Goal: Task Accomplishment & Management: Use online tool/utility

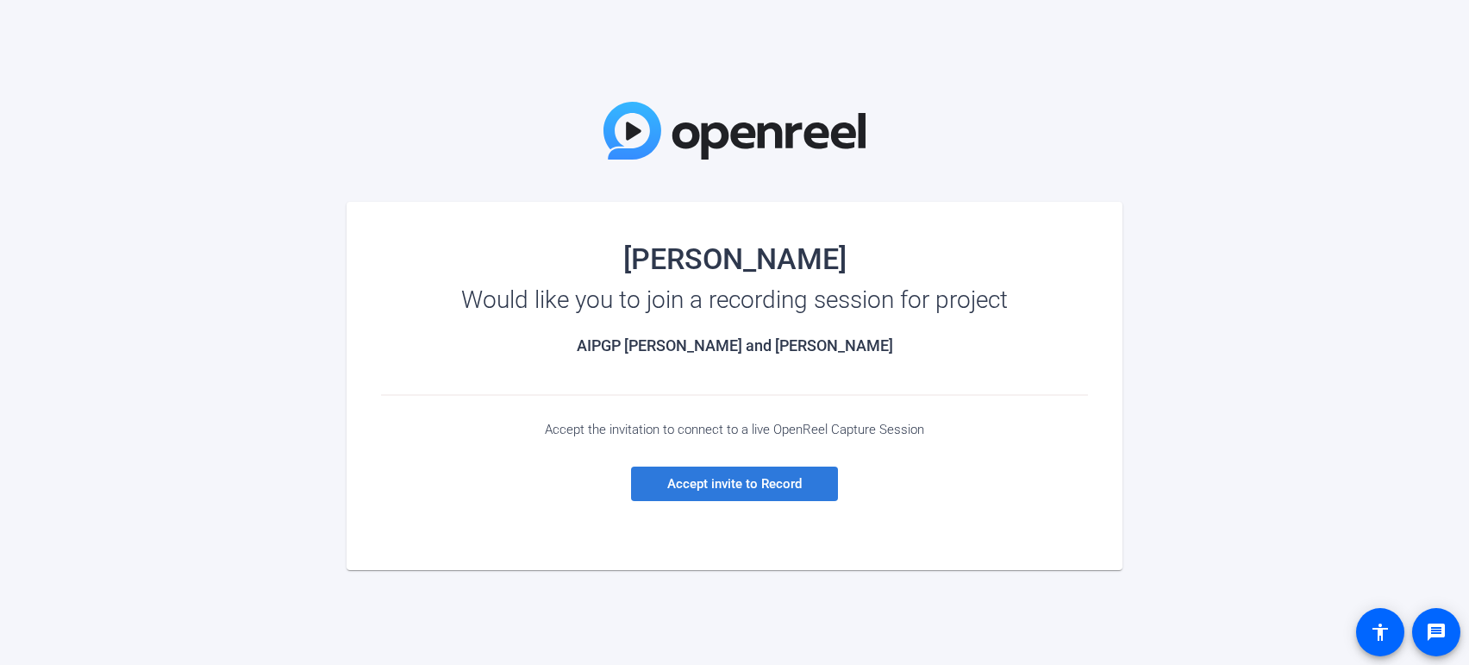
click at [730, 478] on span "Accept invite to Record" at bounding box center [734, 484] width 134 height 16
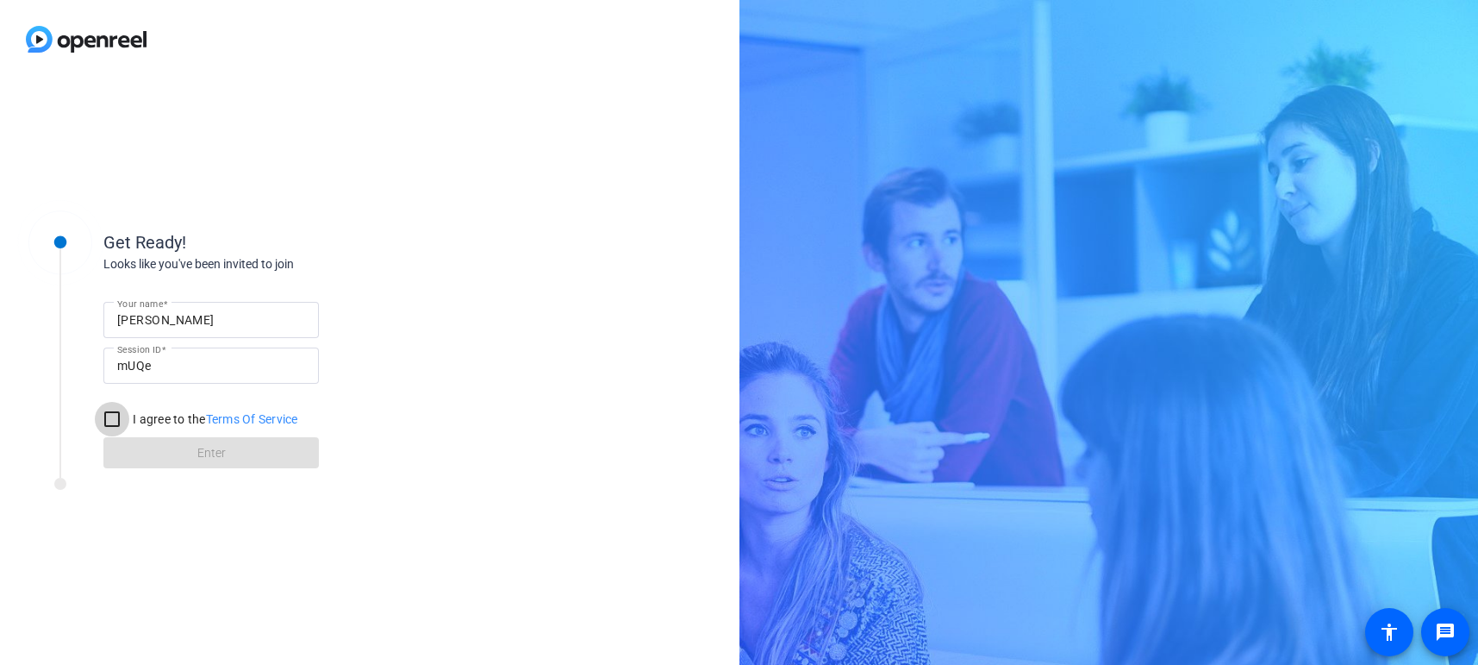
click at [113, 415] on input "I agree to the Terms Of Service" at bounding box center [112, 419] width 34 height 34
checkbox input "true"
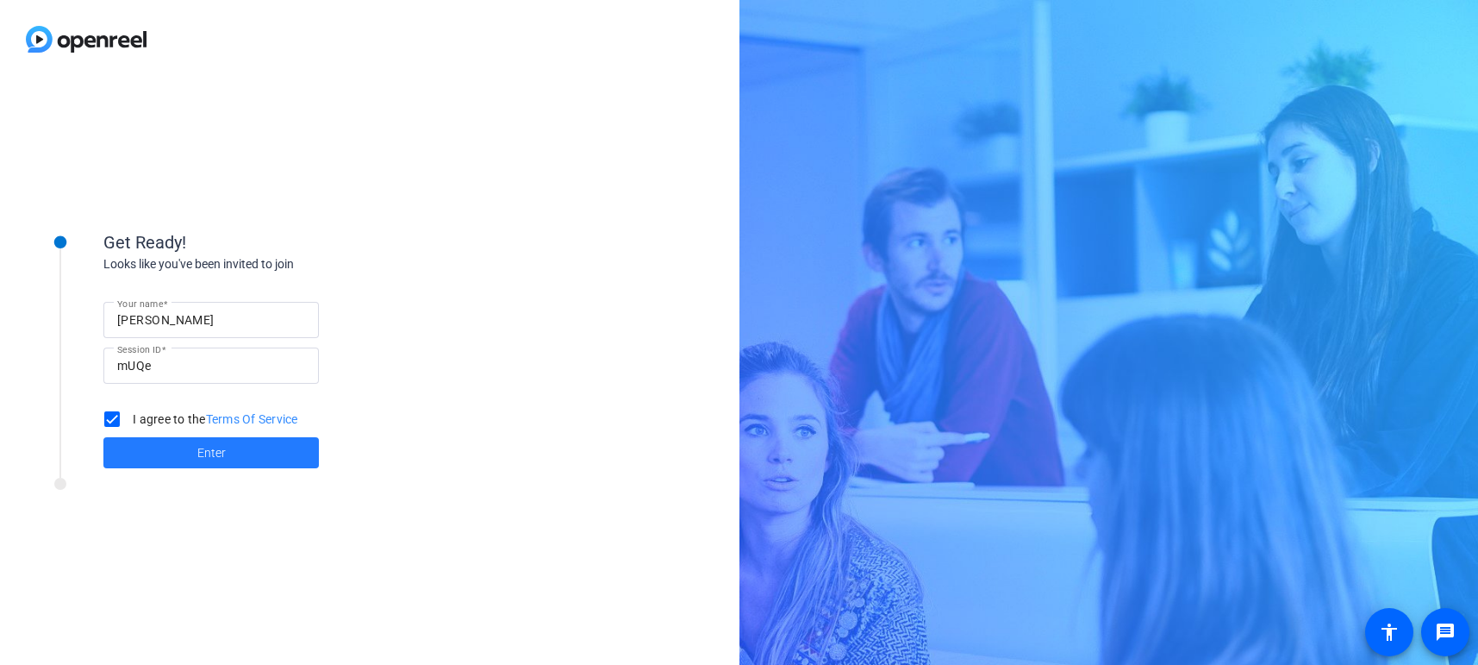
click at [177, 444] on span at bounding box center [211, 452] width 216 height 41
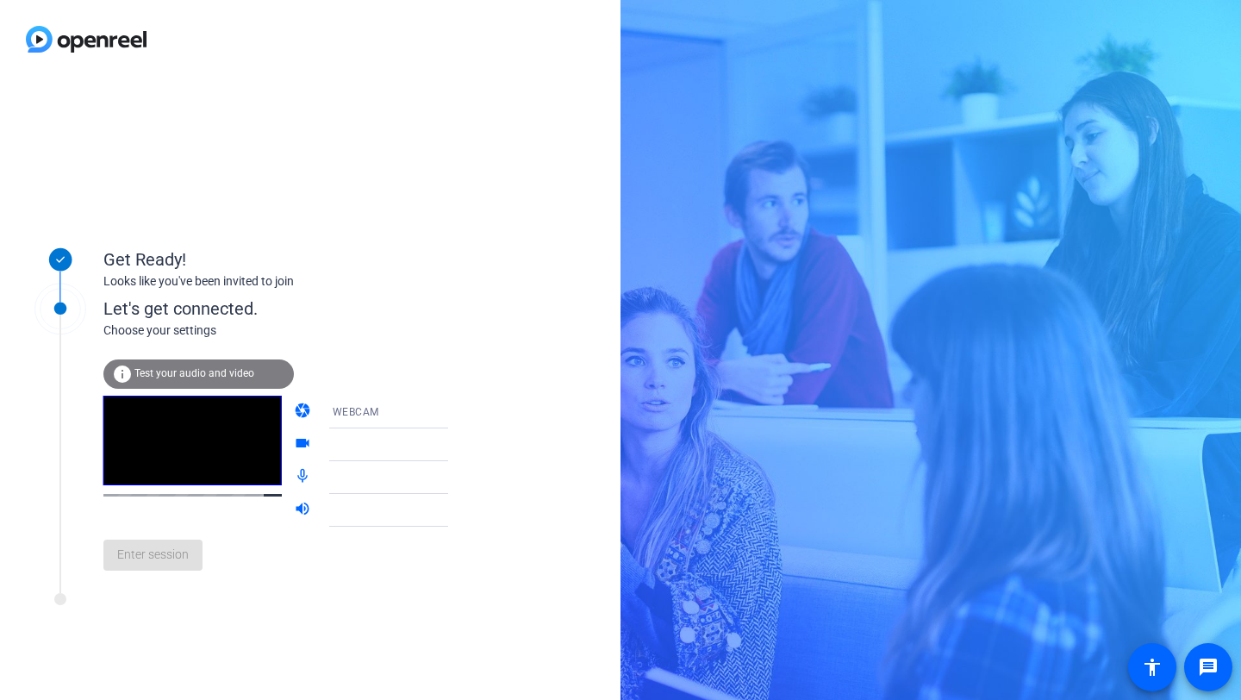
click at [551, 88] on div "Get Ready! Looks like you've been invited to join Let's get connected. Choose y…" at bounding box center [310, 389] width 621 height 622
click at [222, 376] on span "Test your audio and video" at bounding box center [194, 373] width 120 height 12
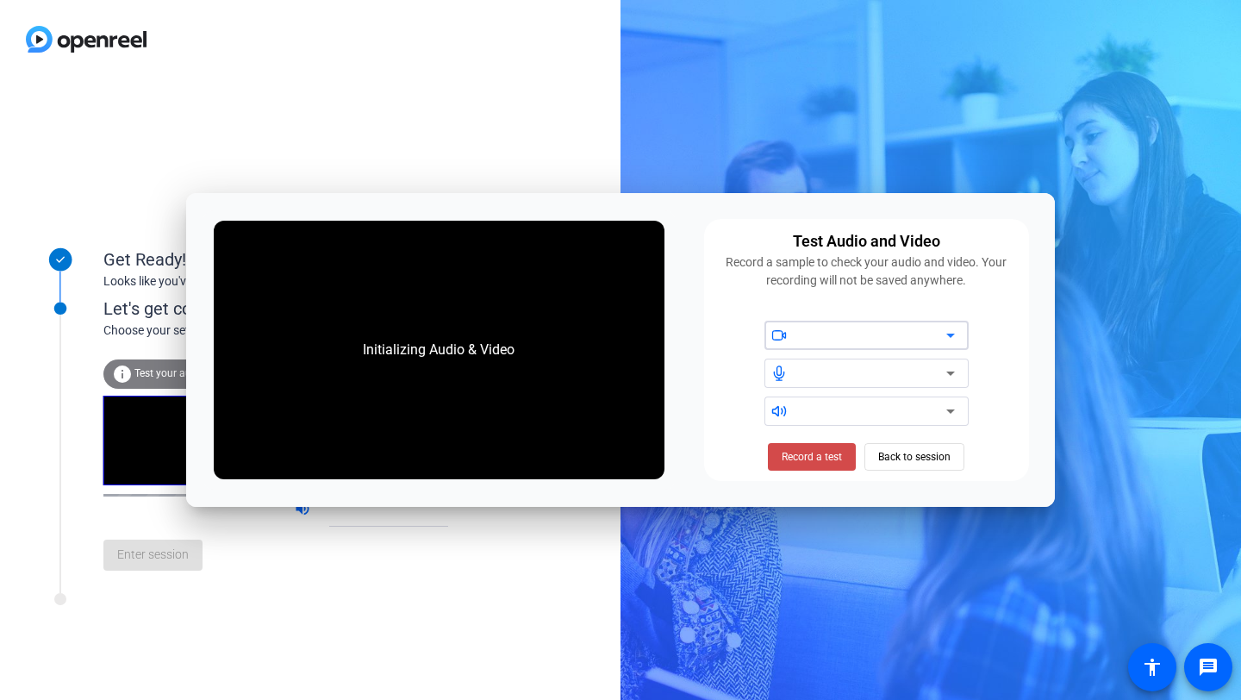
click at [815, 457] on span "Record a test" at bounding box center [812, 457] width 60 height 16
click at [819, 458] on span "Stop Testing (6s)" at bounding box center [812, 457] width 78 height 16
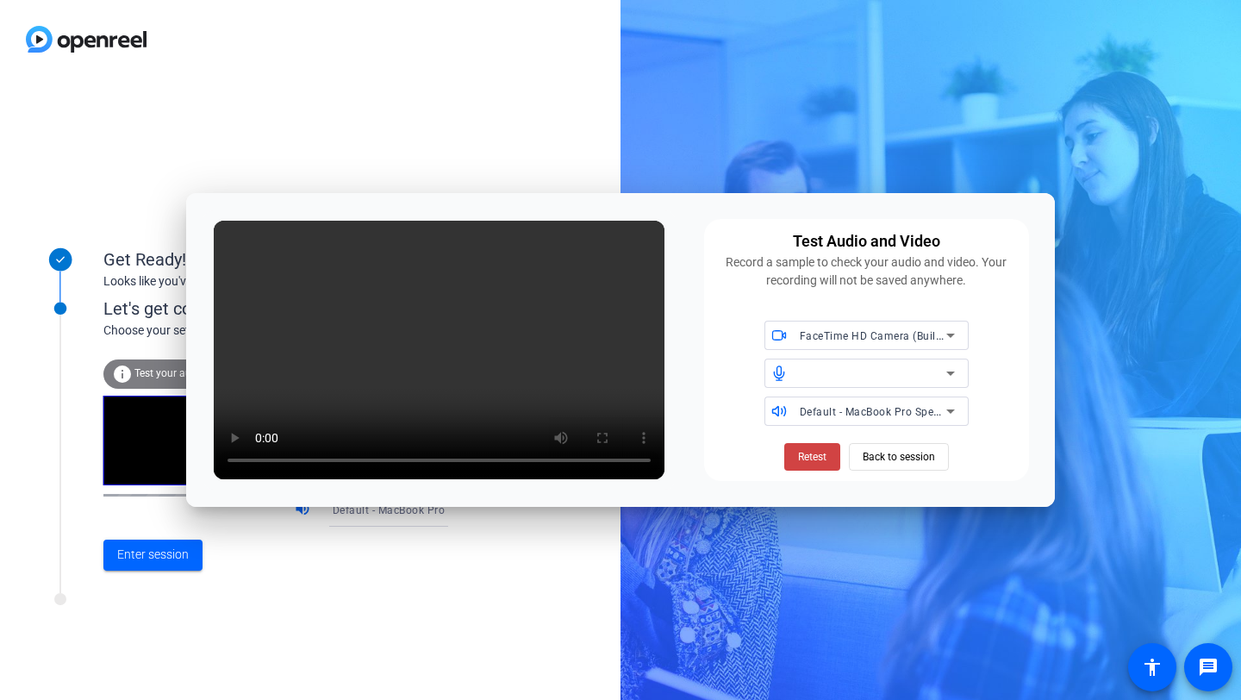
drag, startPoint x: 329, startPoint y: 207, endPoint x: 329, endPoint y: 26, distance: 181.0
click at [329, 26] on body "Accessibility Screen-Reader Guide, Feedback, and Issue Reporting | New window G…" at bounding box center [620, 350] width 1241 height 700
click at [328, 94] on div "Get Ready! Looks like you've been invited to join Let's get connected. Choose y…" at bounding box center [310, 389] width 621 height 622
click at [811, 460] on span "Retest" at bounding box center [812, 457] width 28 height 16
click at [879, 453] on span "Back to session" at bounding box center [899, 456] width 72 height 33
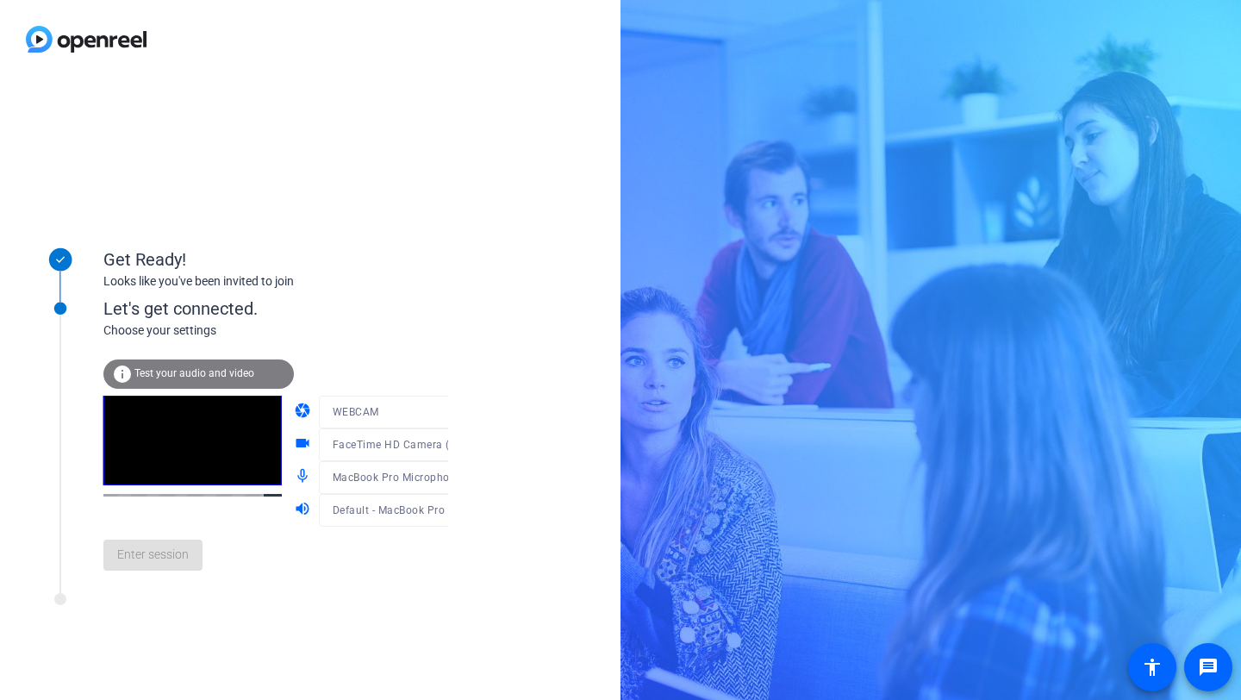
click at [231, 376] on span "Test your audio and video" at bounding box center [194, 373] width 120 height 12
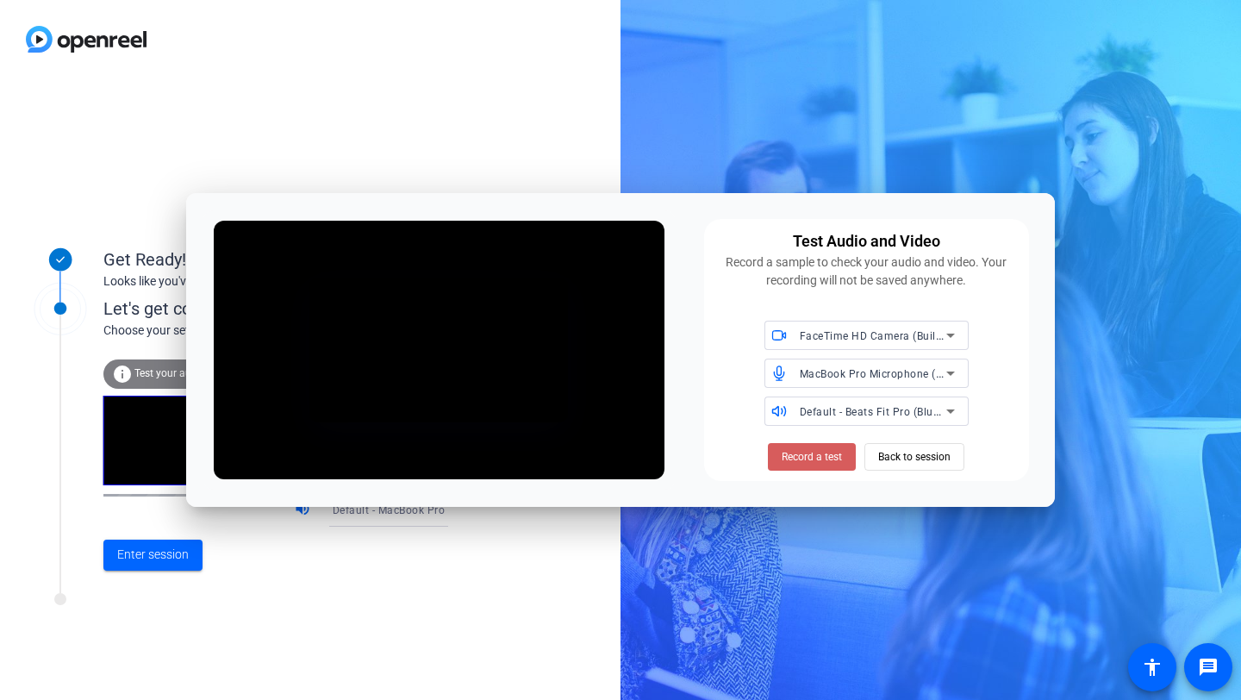
click at [818, 457] on span "Record a test" at bounding box center [812, 457] width 60 height 16
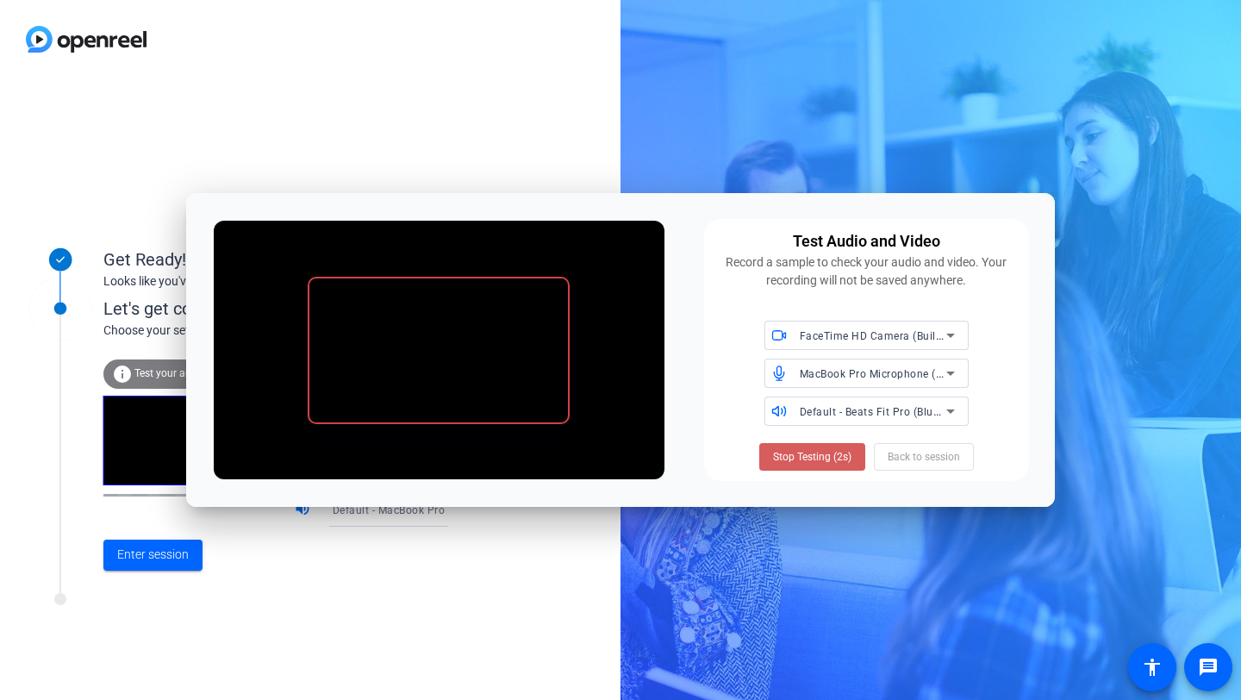
click at [832, 463] on span "Stop Testing (2s)" at bounding box center [812, 457] width 78 height 16
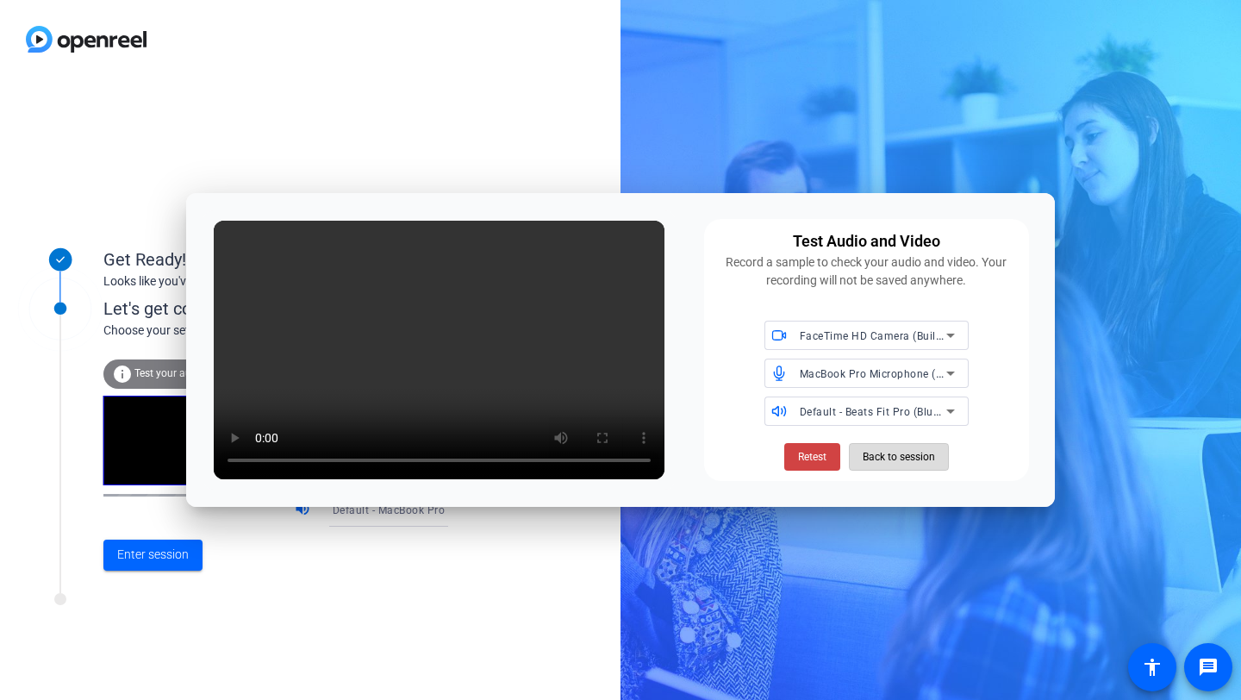
click at [884, 457] on span "Back to session" at bounding box center [899, 456] width 72 height 33
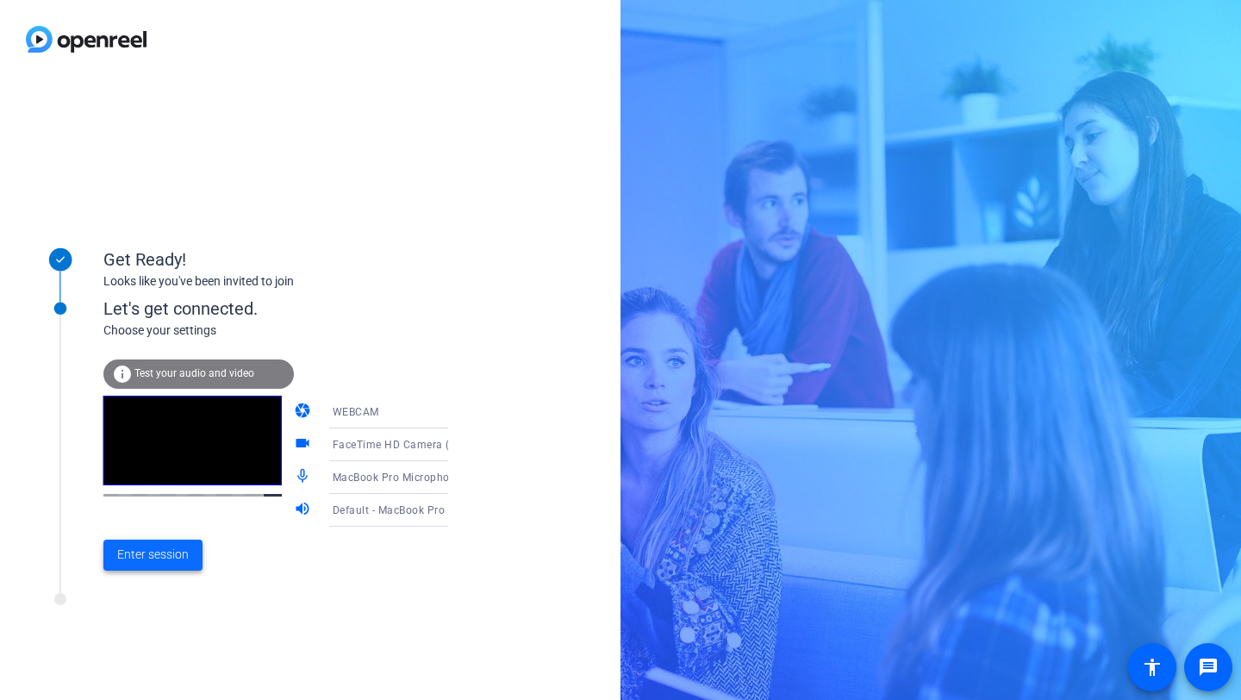
click at [181, 554] on span "Enter session" at bounding box center [153, 555] width 72 height 18
